Goal: Navigation & Orientation: Find specific page/section

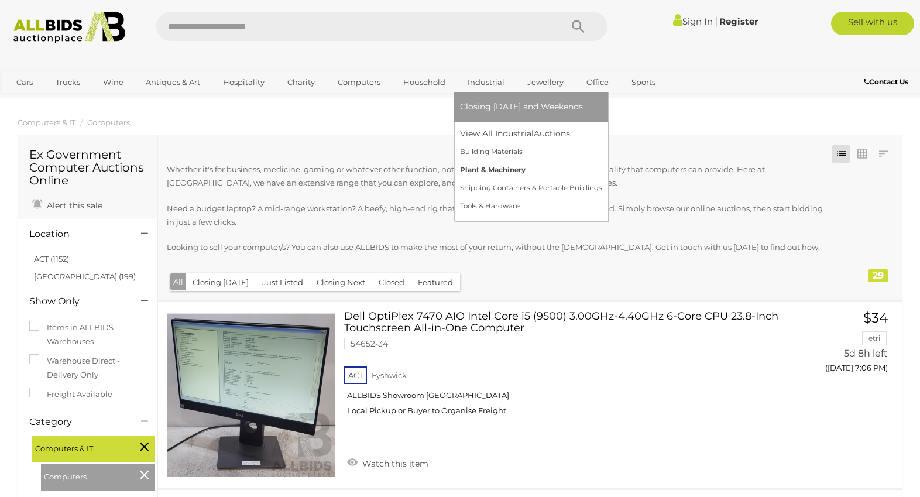
click at [475, 170] on link "Plant & Machinery" at bounding box center [531, 170] width 142 height 18
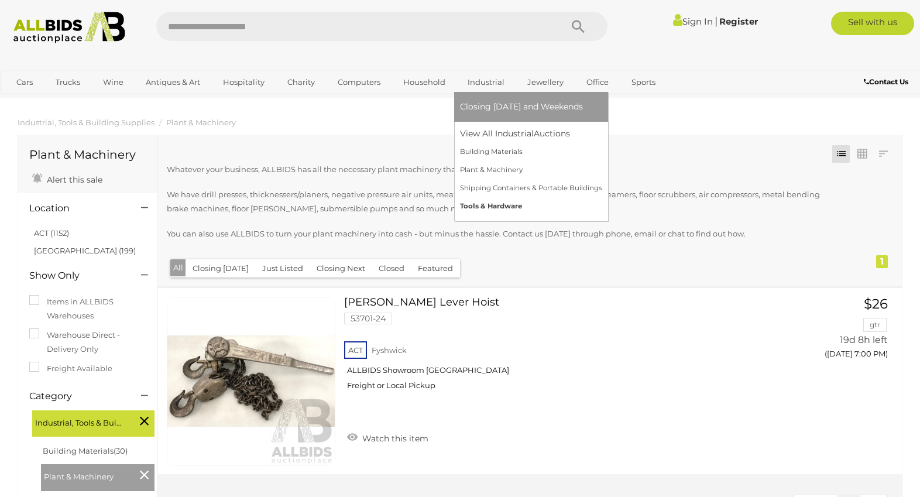
click at [476, 205] on link "Tools & Hardware" at bounding box center [531, 206] width 142 height 18
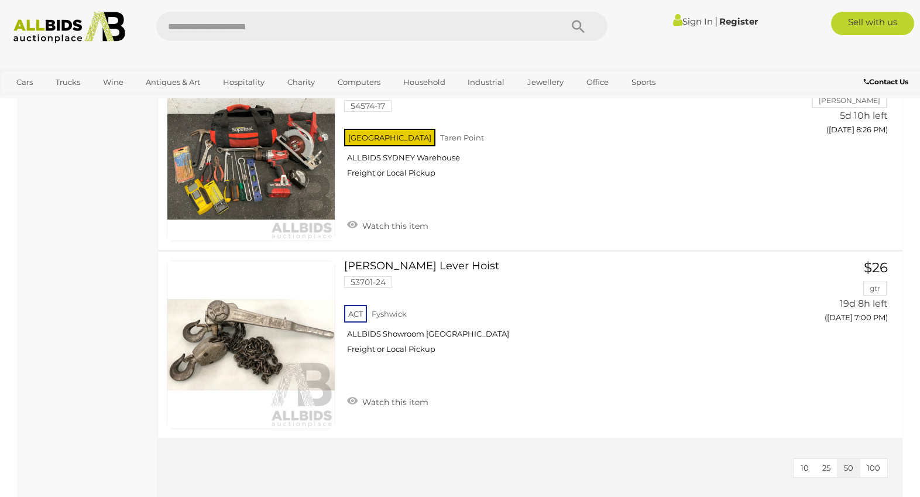
scroll to position [5674, 0]
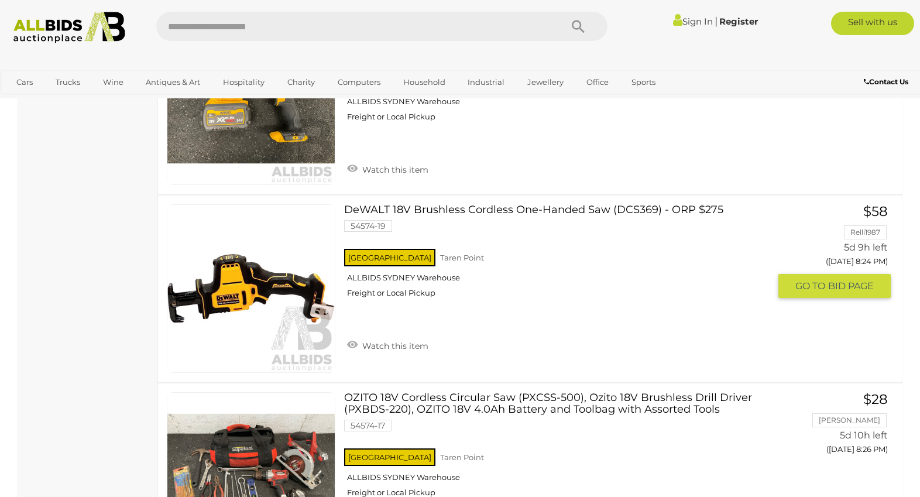
scroll to position [5166, 0]
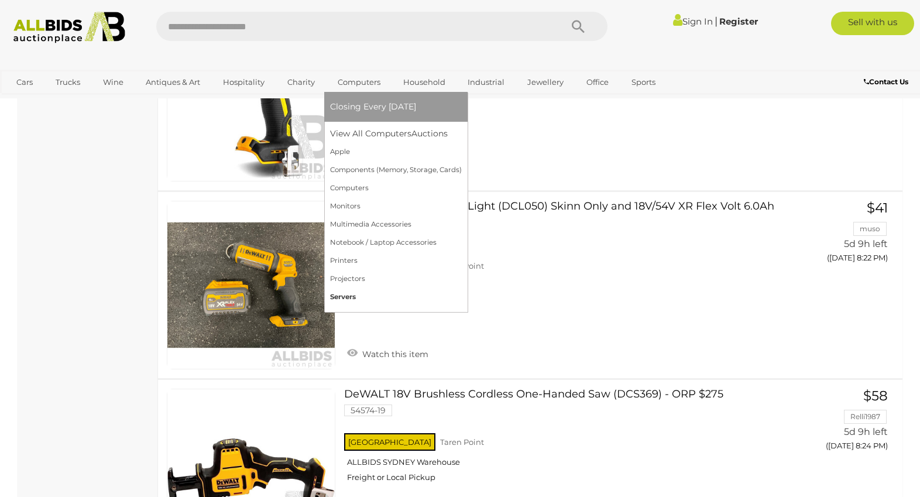
click at [367, 295] on link "Servers" at bounding box center [396, 297] width 132 height 18
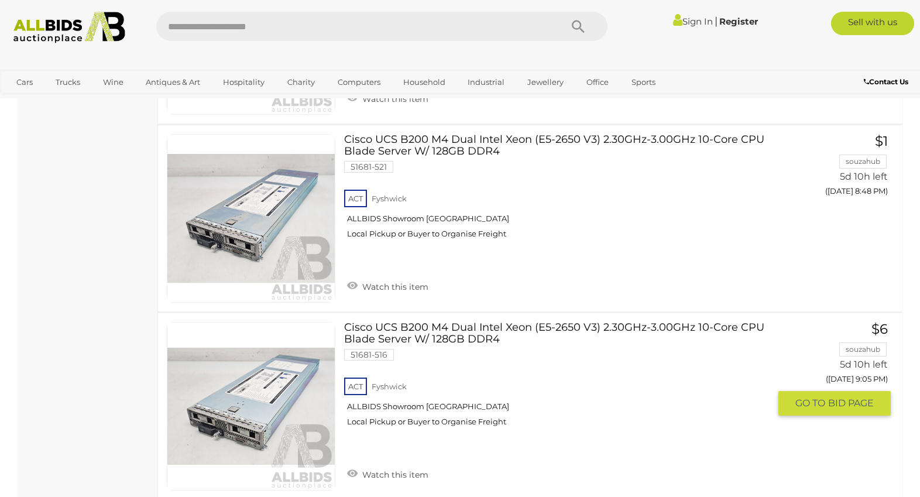
scroll to position [1917, 0]
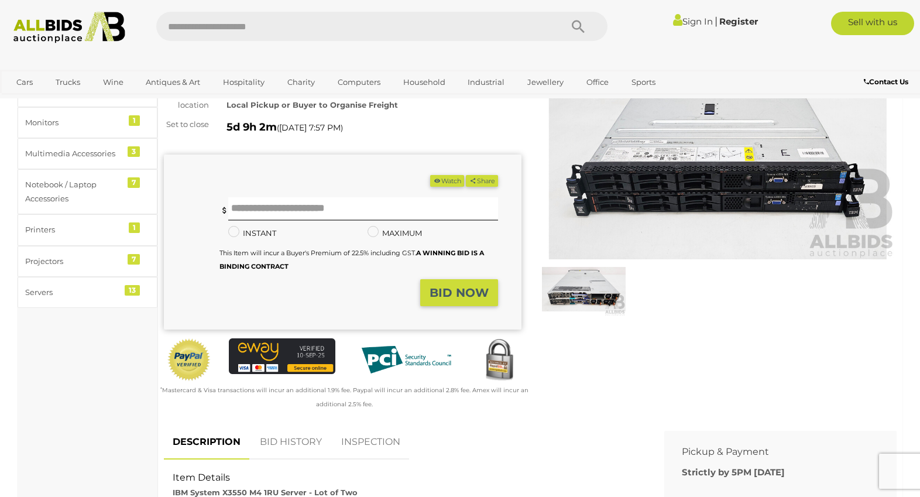
scroll to position [117, 0]
